Goal: Task Accomplishment & Management: Manage account settings

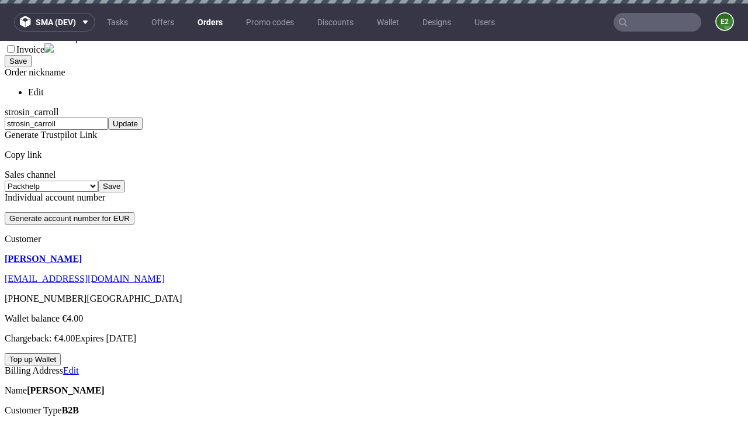
scroll to position [4, 0]
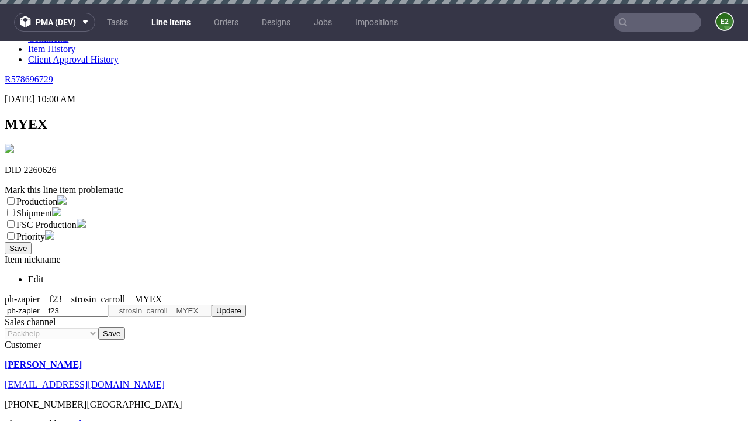
scroll to position [4, 0]
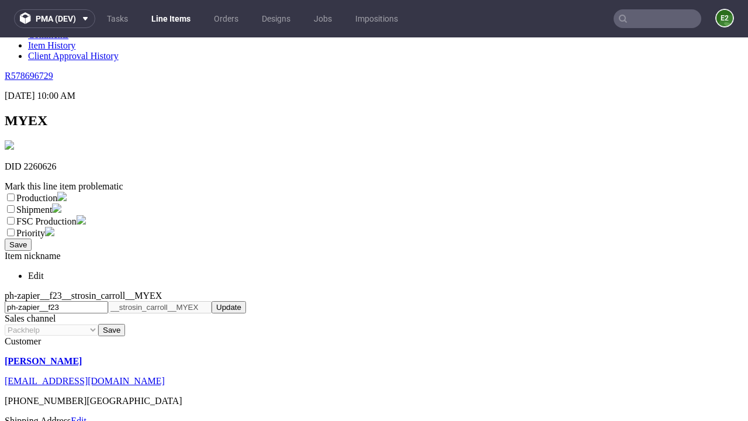
select select "dtp_ca_needed"
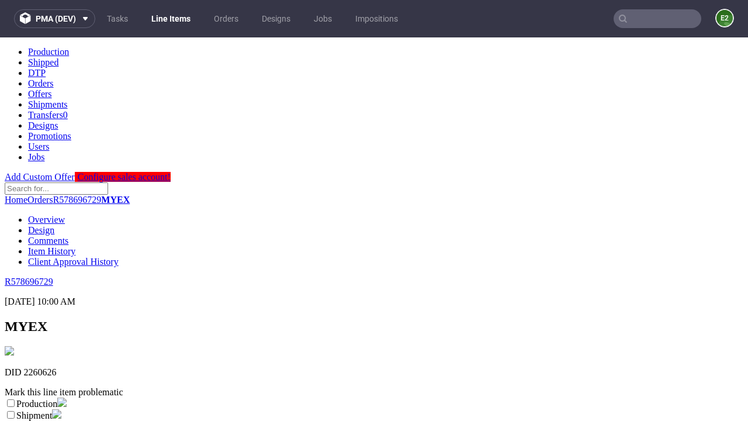
scroll to position [0, 0]
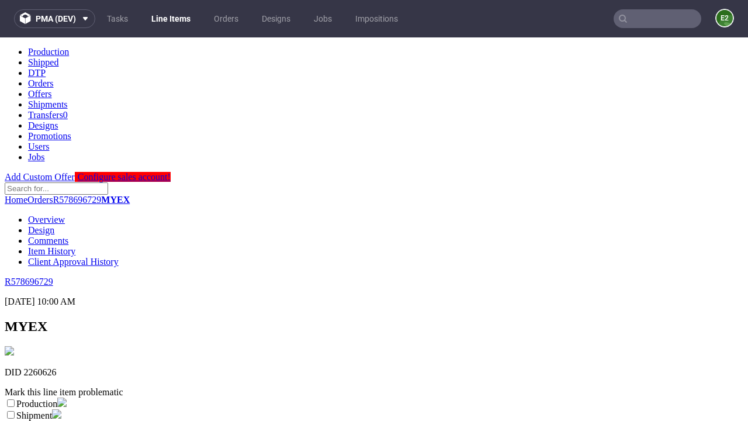
checkbox input "true"
